Goal: Information Seeking & Learning: Find specific fact

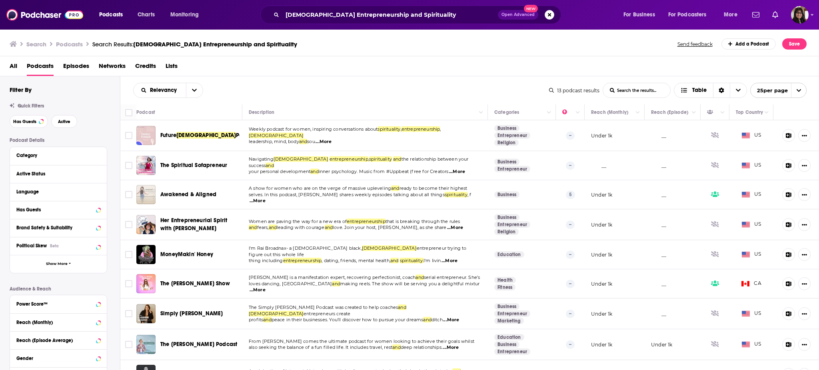
drag, startPoint x: 418, startPoint y: 22, endPoint x: 410, endPoint y: 20, distance: 9.1
click at [410, 20] on div "[DEMOGRAPHIC_DATA] Entrepreneurship and Spirituality Open Advanced New" at bounding box center [410, 15] width 301 height 18
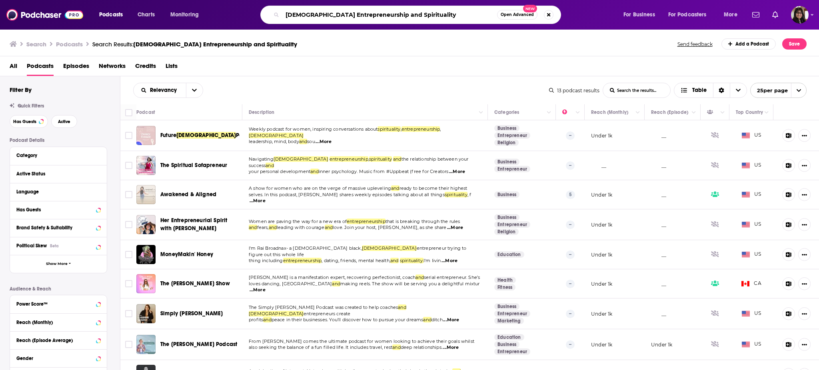
click at [410, 19] on input "[DEMOGRAPHIC_DATA] Entrepreneurship and Spirituality" at bounding box center [389, 14] width 215 height 13
drag, startPoint x: 457, startPoint y: 7, endPoint x: 207, endPoint y: -6, distance: 249.9
click at [207, 0] on html "Podcasts Charts Monitoring [DEMOGRAPHIC_DATA] Entrepreneurship and Spirituality…" at bounding box center [409, 185] width 819 height 370
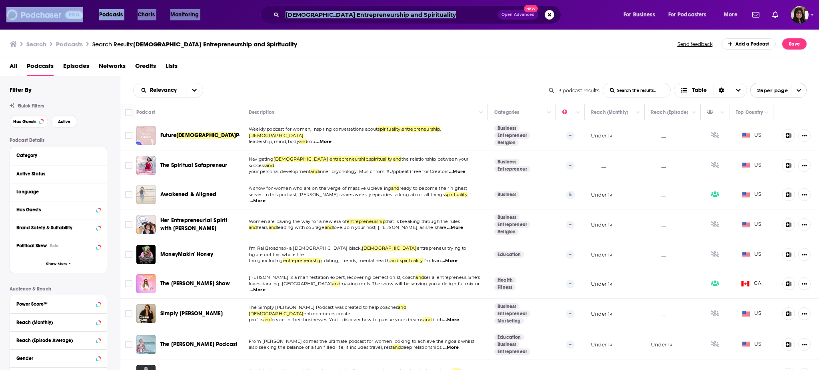
click at [336, 12] on input "[DEMOGRAPHIC_DATA] Entrepreneurship and Spirituality" at bounding box center [390, 14] width 216 height 13
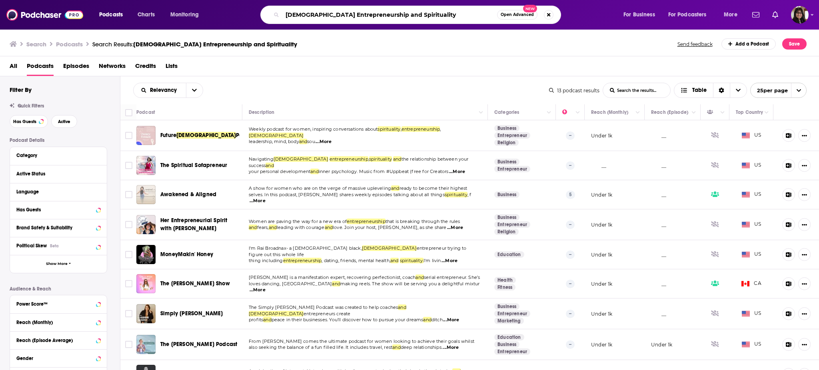
drag, startPoint x: 428, startPoint y: 16, endPoint x: 187, endPoint y: 19, distance: 241.2
click at [187, 19] on div "Podcasts Charts Monitoring [DEMOGRAPHIC_DATA] Entrepreneurship and Spirituality…" at bounding box center [420, 15] width 652 height 18
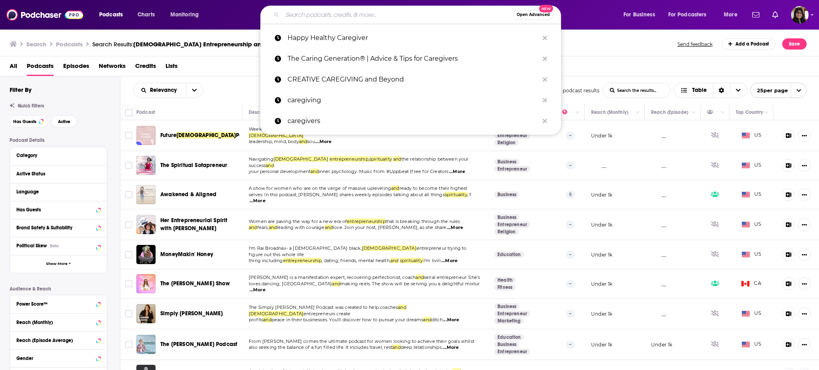
paste input "[PERSON_NAME] (Word of Thanks)"
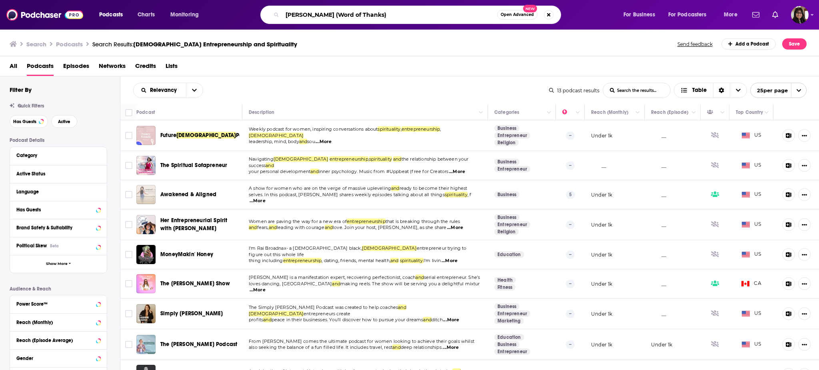
type input "[PERSON_NAME] (Word of Thanks)"
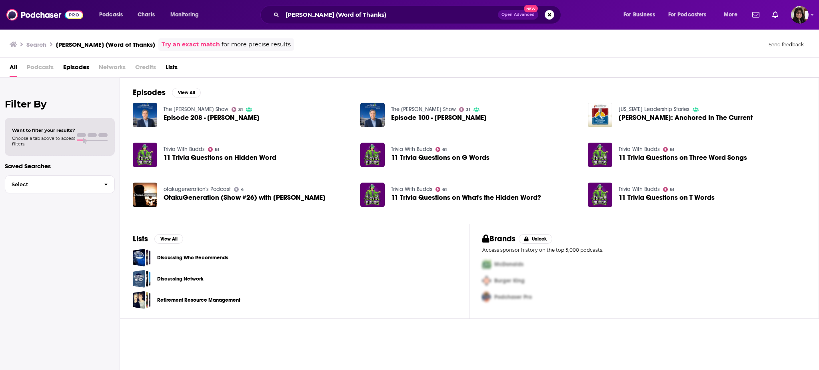
click at [204, 118] on span "Episode 208 - [PERSON_NAME]" at bounding box center [212, 117] width 96 height 7
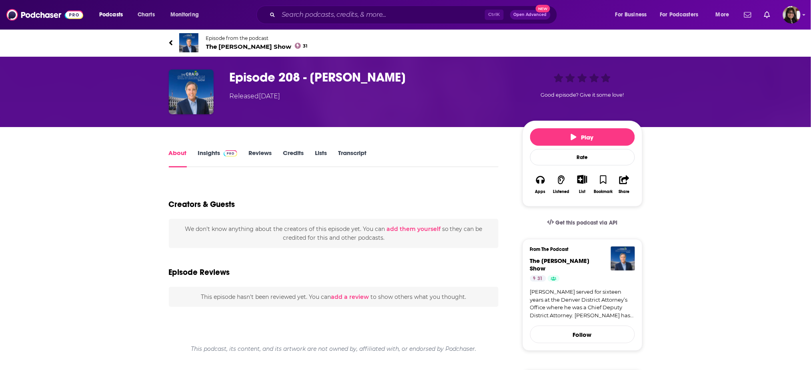
click at [228, 47] on span "The [PERSON_NAME] Show 31" at bounding box center [257, 47] width 102 height 8
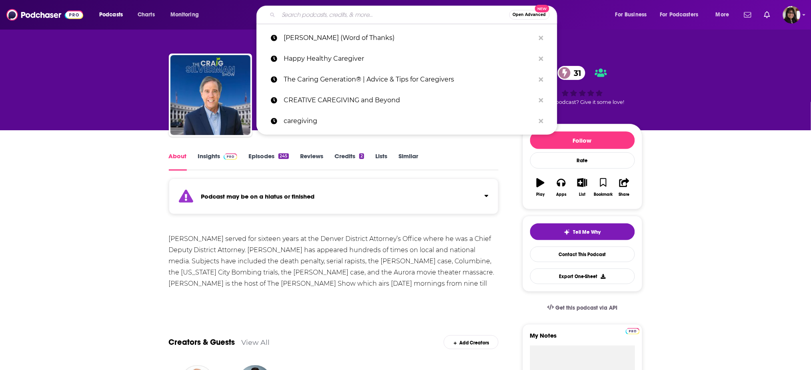
click at [321, 17] on input "Search podcasts, credits, & more..." at bounding box center [393, 14] width 231 height 13
paste input "[PERSON_NAME]"
type input "[PERSON_NAME]"
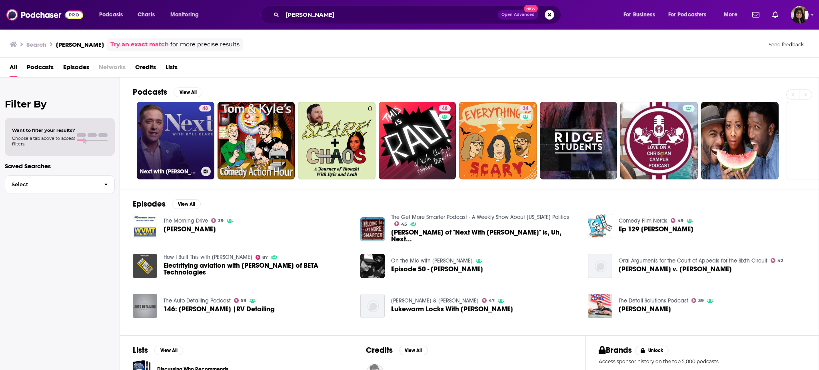
click at [173, 110] on link "48 Next with [PERSON_NAME]" at bounding box center [176, 141] width 78 height 78
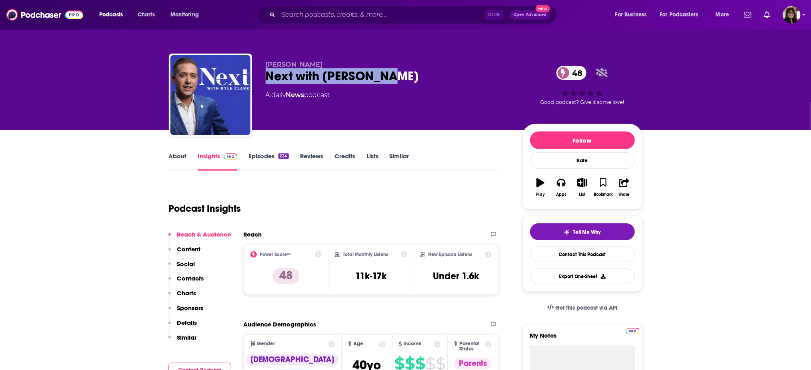
drag, startPoint x: 395, startPoint y: 71, endPoint x: 264, endPoint y: 76, distance: 130.9
click at [264, 76] on div "[PERSON_NAME] Next with [PERSON_NAME] 48 A daily News podcast 48 Good podcast? …" at bounding box center [406, 97] width 474 height 86
copy h2 "Next with [PERSON_NAME]"
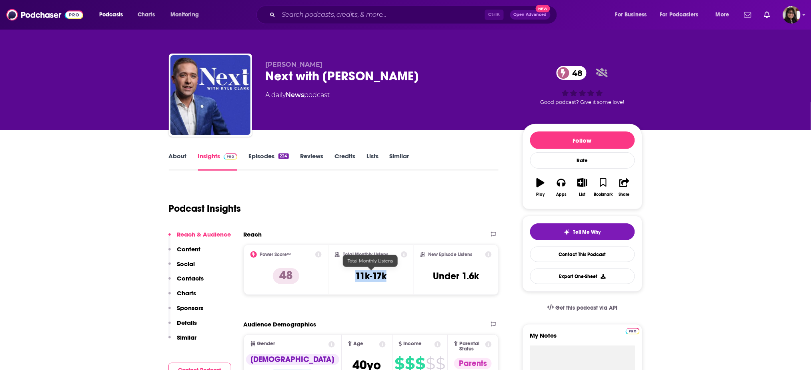
drag, startPoint x: 395, startPoint y: 279, endPoint x: 348, endPoint y: 275, distance: 47.8
click at [348, 275] on div "Total Monthly Listens 11k-17k" at bounding box center [371, 270] width 72 height 37
copy h3 "11k-17k"
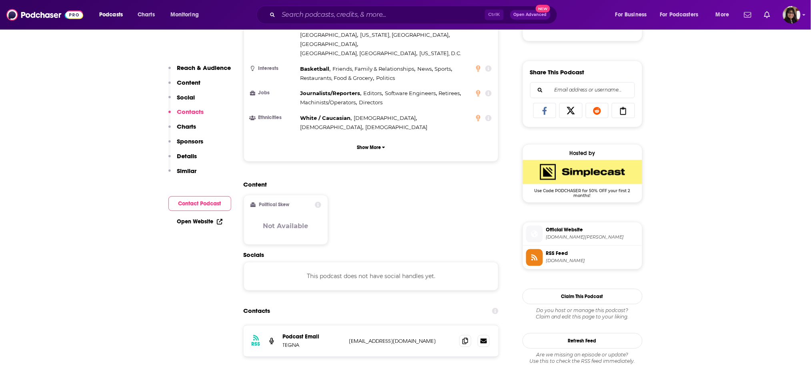
scroll to position [618, 0]
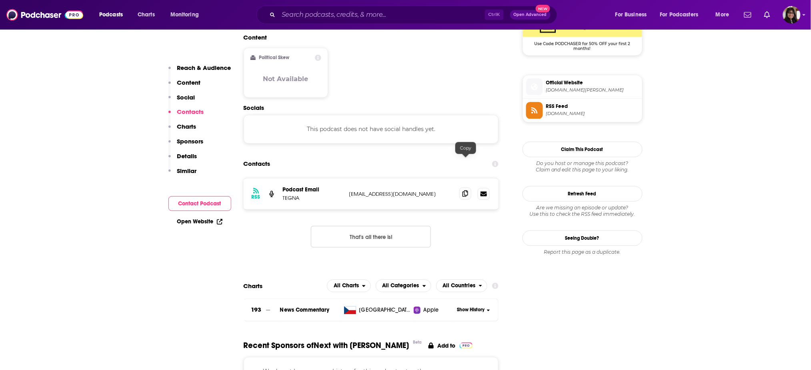
click at [464, 190] on icon at bounding box center [465, 193] width 6 height 6
